Goal: Task Accomplishment & Management: Use online tool/utility

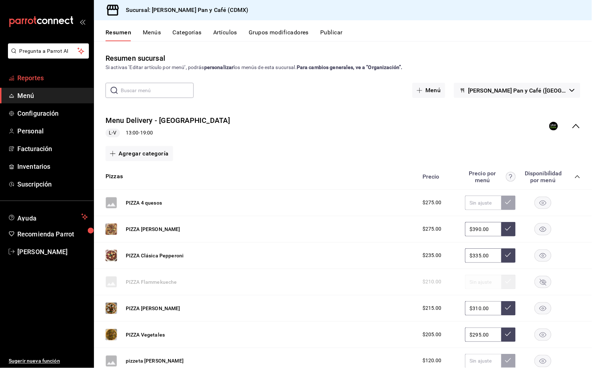
click at [65, 78] on span "Reportes" at bounding box center [52, 78] width 70 height 10
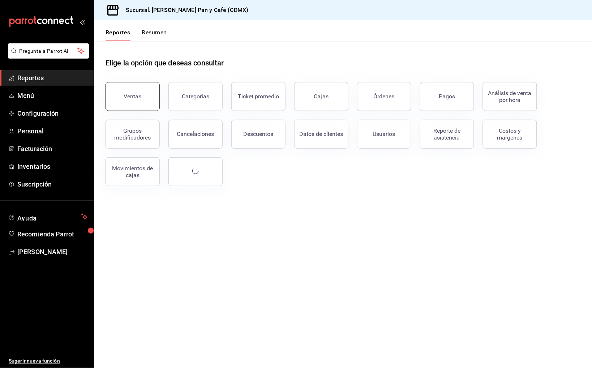
click at [144, 90] on button "Ventas" at bounding box center [133, 96] width 54 height 29
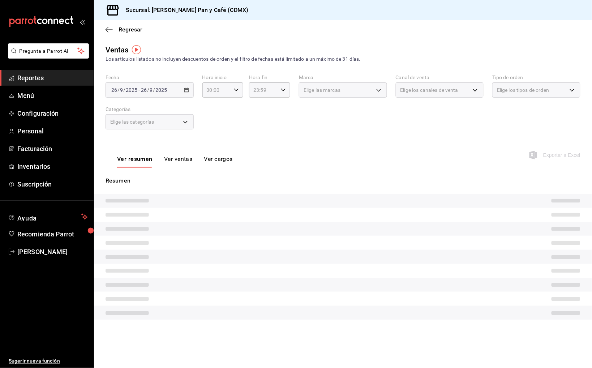
click at [181, 91] on div "[DATE] [DATE] - [DATE] [DATE]" at bounding box center [150, 89] width 88 height 15
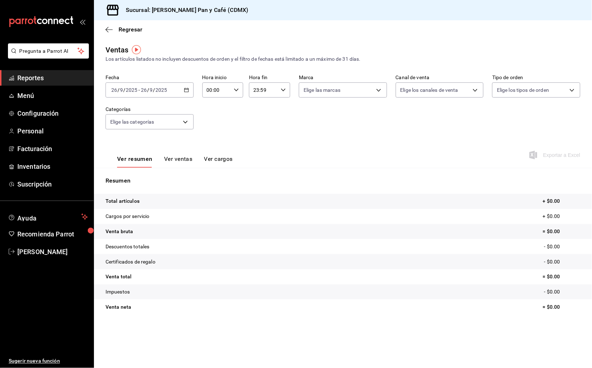
click at [189, 88] on div "[DATE] [DATE] - [DATE] [DATE]" at bounding box center [150, 89] width 88 height 15
click at [168, 122] on li "Ayer" at bounding box center [140, 128] width 68 height 16
click at [556, 155] on span "Exportar a Excel" at bounding box center [556, 155] width 50 height 9
click at [136, 31] on span "Regresar" at bounding box center [131, 29] width 24 height 7
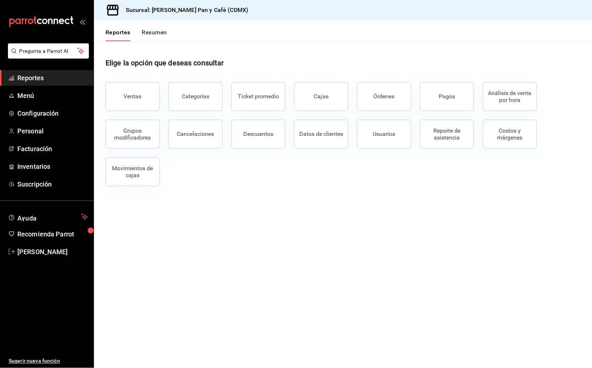
click at [416, 99] on div "Pagos" at bounding box center [442, 92] width 63 height 38
click at [433, 99] on button "Pagos" at bounding box center [447, 96] width 54 height 29
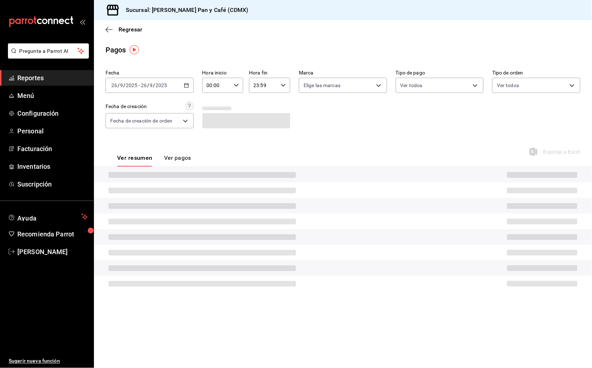
click at [171, 85] on div "[DATE] [DATE] - [DATE] [DATE]" at bounding box center [150, 85] width 88 height 15
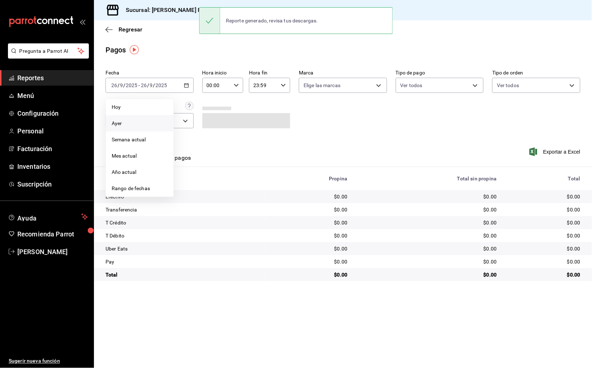
click at [143, 122] on span "Ayer" at bounding box center [140, 124] width 56 height 8
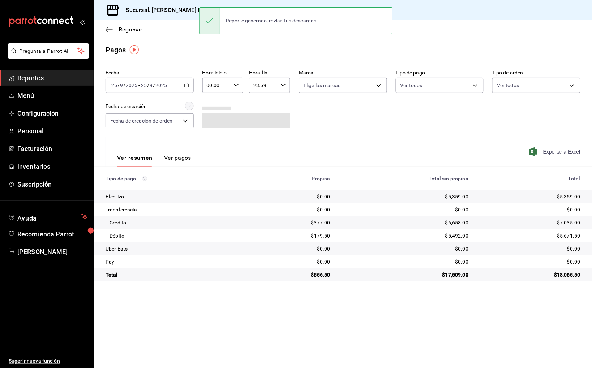
click at [565, 150] on span "Exportar a Excel" at bounding box center [556, 151] width 50 height 9
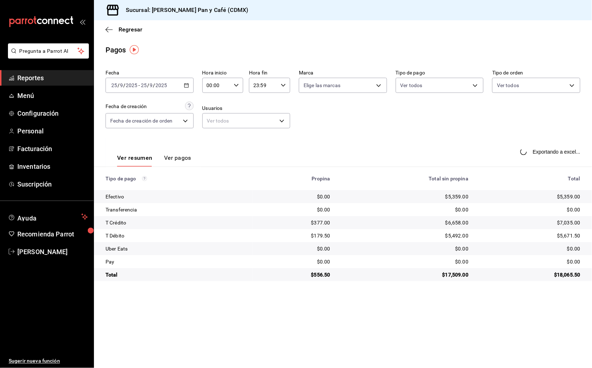
click at [567, 195] on div "$5,359.00" at bounding box center [530, 196] width 100 height 7
copy div "5,359.00"
click at [320, 220] on div "$377.00" at bounding box center [295, 222] width 72 height 7
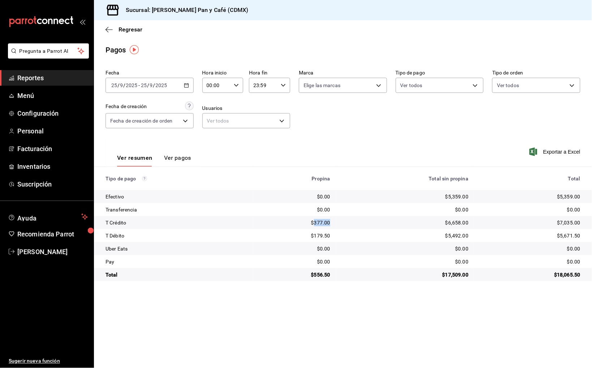
click at [320, 220] on div "$377.00" at bounding box center [295, 222] width 72 height 7
copy div "377.00"
